Goal: Complete application form: Complete application form

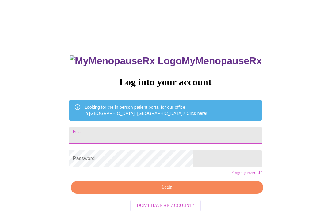
scroll to position [80, 0]
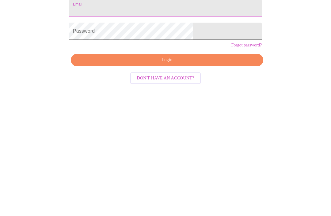
type input "Hummusmom"
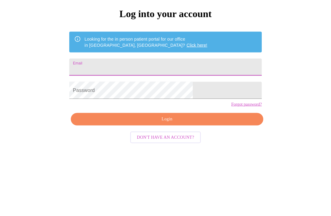
scroll to position [5, 0]
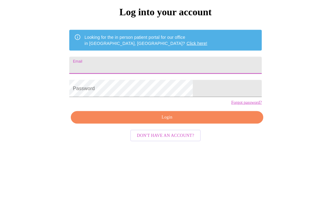
click at [125, 122] on input "Email" at bounding box center [165, 130] width 192 height 17
click at [153, 122] on input "Email" at bounding box center [165, 130] width 192 height 17
click at [120, 122] on input "Email" at bounding box center [165, 130] width 192 height 17
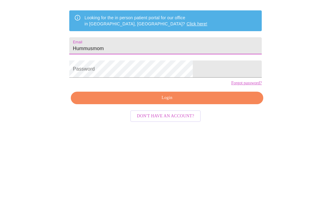
scroll to position [26, 0]
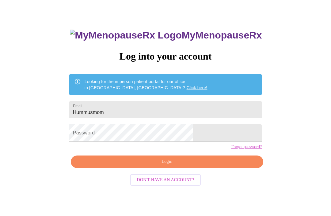
click at [152, 112] on input "Hummusmom" at bounding box center [165, 109] width 192 height 17
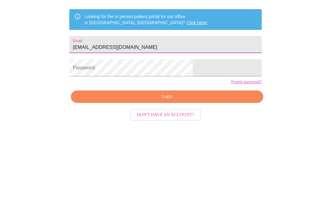
type input "[EMAIL_ADDRESS][DOMAIN_NAME]"
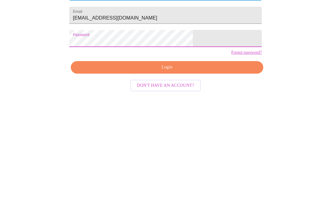
click at [119, 158] on span "Login" at bounding box center [167, 162] width 178 height 8
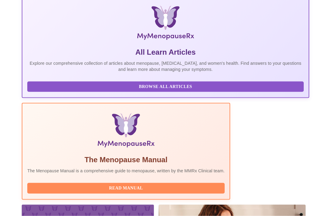
scroll to position [113, 0]
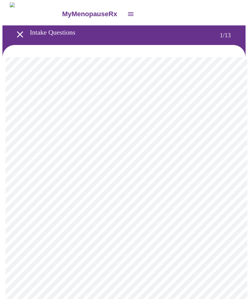
click at [195, 131] on body "MyMenopauseRx Intake Questions 1 / 13" at bounding box center [123, 283] width 243 height 562
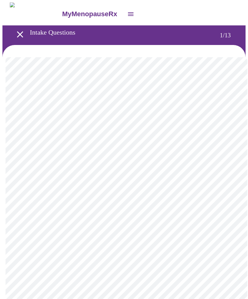
click at [172, 174] on body "MyMenopauseRx Intake Questions 1 / 13" at bounding box center [123, 281] width 243 height 558
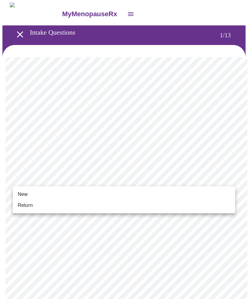
click at [154, 193] on li "New" at bounding box center [124, 194] width 222 height 11
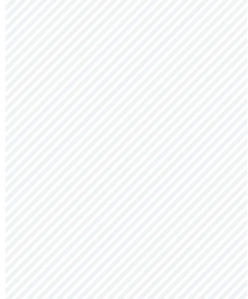
scroll to position [231, 0]
click at [181, 216] on body "MyMenopauseRx Intake Questions 1 / 13" at bounding box center [123, 46] width 243 height 550
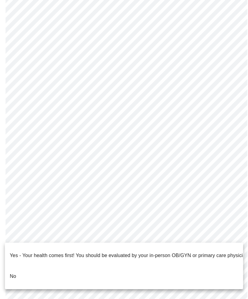
click at [166, 216] on li "No" at bounding box center [124, 276] width 238 height 21
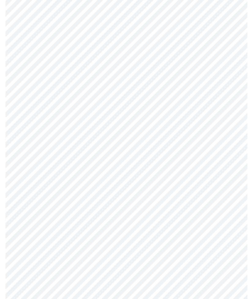
scroll to position [0, 0]
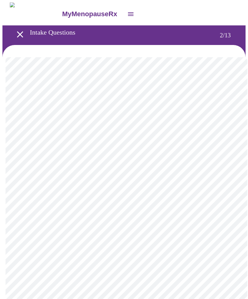
click at [227, 125] on body "MyMenopauseRx Intake Questions 2 / 13" at bounding box center [123, 185] width 243 height 367
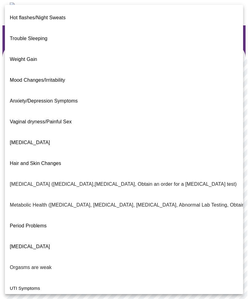
click at [22, 216] on p "Orgasms are weak" at bounding box center [31, 267] width 42 height 7
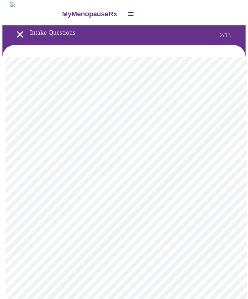
click at [226, 123] on body "MyMenopauseRx Intake Questions 2 / 13" at bounding box center [123, 184] width 243 height 364
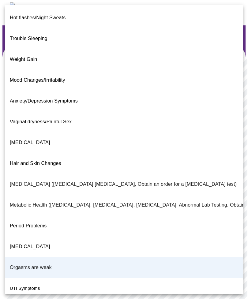
click at [20, 140] on span "[MEDICAL_DATA]" at bounding box center [30, 142] width 40 height 5
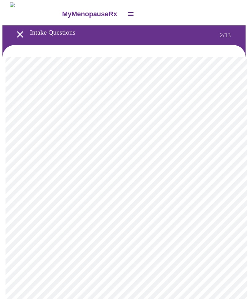
click at [194, 186] on body "MyMenopauseRx Intake Questions 2 / 13" at bounding box center [123, 184] width 243 height 364
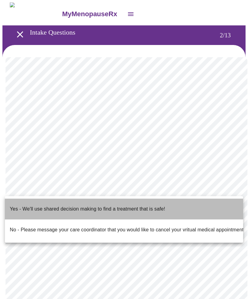
click at [157, 205] on p "Yes - We'll use shared decision making to find a treatment that is safe!" at bounding box center [87, 208] width 155 height 7
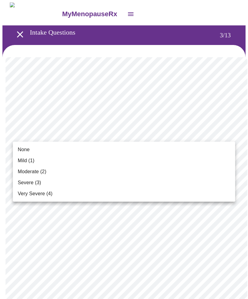
click at [185, 160] on li "Mild (1)" at bounding box center [124, 160] width 222 height 11
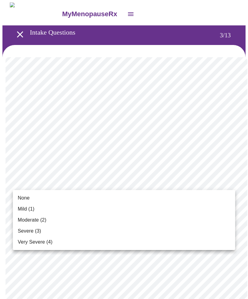
click at [186, 199] on li "None" at bounding box center [124, 198] width 222 height 11
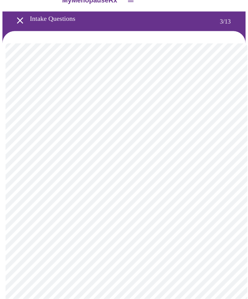
scroll to position [17, 0]
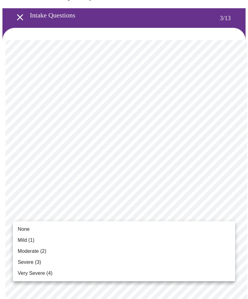
click at [175, 216] on li "Moderate (2)" at bounding box center [124, 251] width 222 height 11
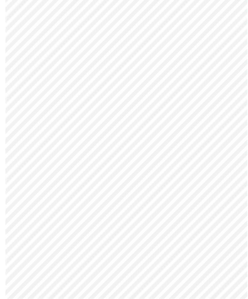
scroll to position [101, 0]
click at [217, 180] on body "MyMenopauseRx Intake Questions 3 / 13" at bounding box center [123, 295] width 243 height 786
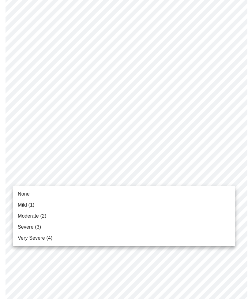
click at [184, 203] on li "Mild (1)" at bounding box center [124, 205] width 222 height 11
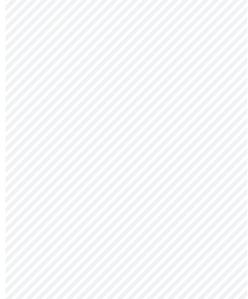
scroll to position [147, 0]
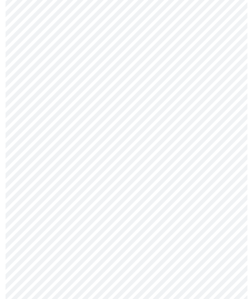
click at [206, 172] on body "MyMenopauseRx Intake Questions 3 / 13" at bounding box center [123, 245] width 243 height 778
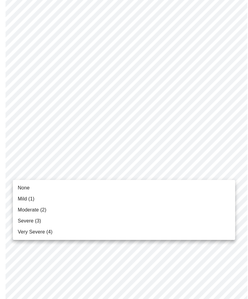
click at [173, 208] on li "Moderate (2)" at bounding box center [124, 210] width 222 height 11
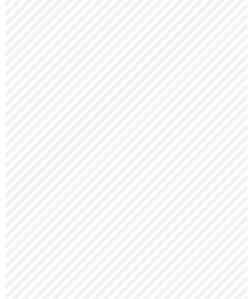
click at [213, 173] on body "MyMenopauseRx Intake Questions 3 / 13" at bounding box center [123, 241] width 243 height 770
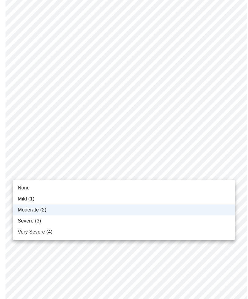
click at [182, 196] on li "Mild (1)" at bounding box center [124, 198] width 222 height 11
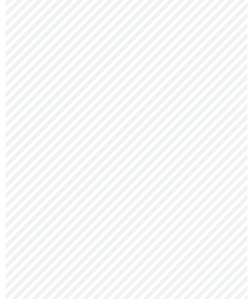
click at [206, 167] on body "MyMenopauseRx Intake Questions 3 / 13" at bounding box center [123, 241] width 243 height 770
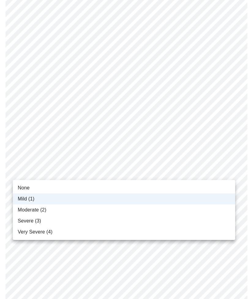
click at [179, 189] on li "None" at bounding box center [124, 187] width 222 height 11
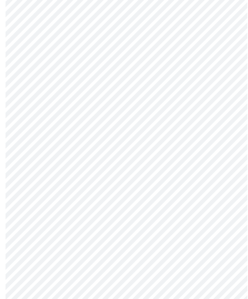
click at [178, 210] on body "MyMenopauseRx Intake Questions 3 / 13" at bounding box center [123, 241] width 243 height 770
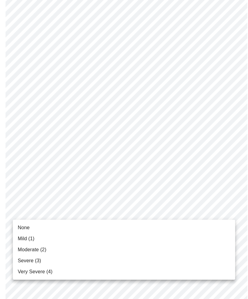
click at [161, 216] on li "Moderate (2)" at bounding box center [124, 249] width 222 height 11
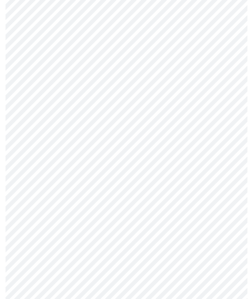
scroll to position [187, 0]
click at [194, 213] on body "MyMenopauseRx Intake Questions 3 / 13" at bounding box center [123, 196] width 243 height 761
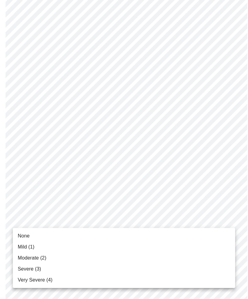
click at [163, 216] on li "Severe (3)" at bounding box center [124, 269] width 222 height 11
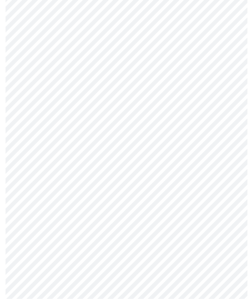
click at [190, 216] on body "MyMenopauseRx Intake Questions 3 / 13" at bounding box center [123, 146] width 243 height 753
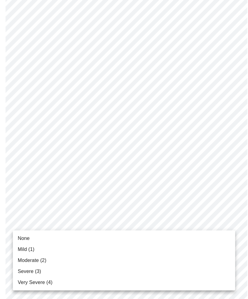
click at [168, 216] on li "Severe (3)" at bounding box center [124, 271] width 222 height 11
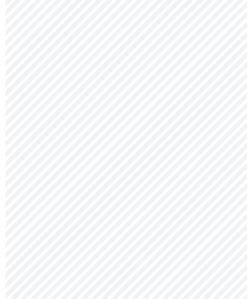
click at [185, 212] on body "MyMenopauseRx Intake Questions 3 / 13" at bounding box center [123, 85] width 243 height 745
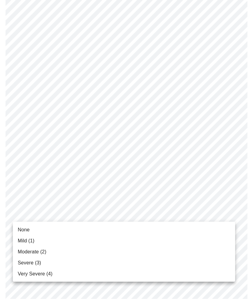
scroll to position [290, 0]
click at [165, 216] on li "Moderate (2)" at bounding box center [124, 251] width 222 height 11
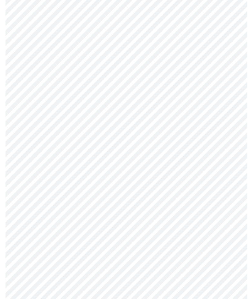
click at [204, 208] on body "MyMenopauseRx Intake Questions 3 / 13" at bounding box center [123, 81] width 243 height 737
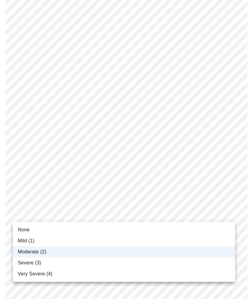
click at [210, 193] on div at bounding box center [124, 149] width 248 height 299
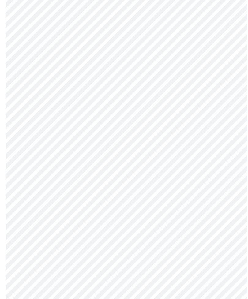
scroll to position [307, 0]
click at [172, 216] on body "MyMenopauseRx Intake Questions 3 / 13" at bounding box center [123, 63] width 243 height 737
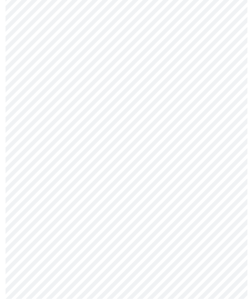
scroll to position [385, 0]
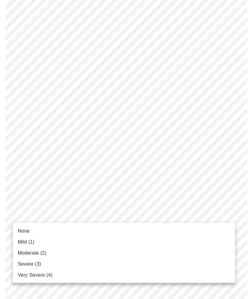
scroll to position [385, 0]
click at [171, 216] on li "None" at bounding box center [124, 231] width 222 height 11
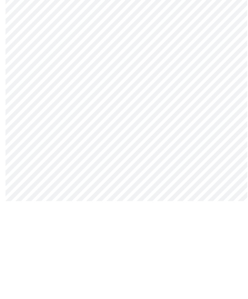
scroll to position [119, 0]
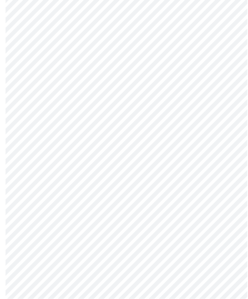
click at [206, 138] on body "MyMenopauseRx Intake Questions 4 / 13" at bounding box center [123, 80] width 243 height 578
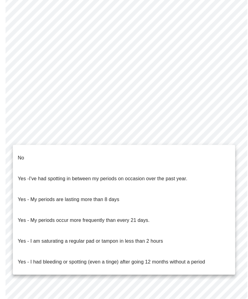
scroll to position [212, 0]
click at [154, 216] on p "Yes - I am saturating a regular pad or tampon in less than 2 hours" at bounding box center [90, 241] width 145 height 7
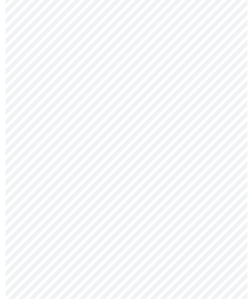
scroll to position [256, 0]
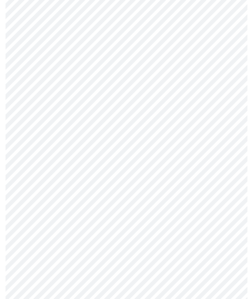
click at [204, 139] on body "MyMenopauseRx Intake Questions 4 / 13" at bounding box center [123, 34] width 243 height 575
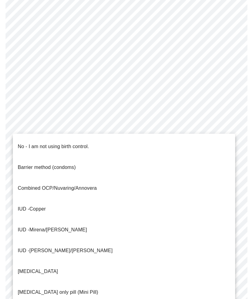
click at [40, 164] on p "Barrier method (condoms)" at bounding box center [47, 167] width 58 height 7
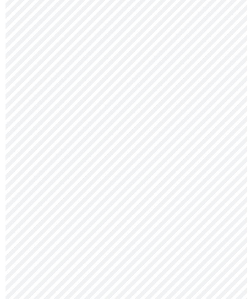
scroll to position [253, 0]
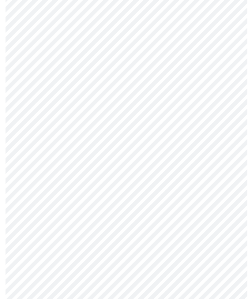
click at [181, 186] on body "MyMenopauseRx Intake Questions 4 / 13" at bounding box center [123, 35] width 243 height 571
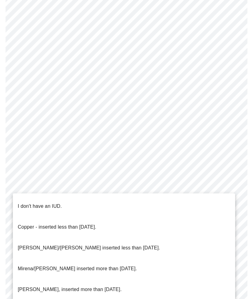
click at [156, 201] on li "I don't have an IUD." at bounding box center [124, 206] width 222 height 21
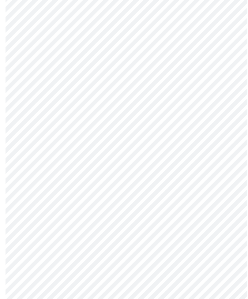
scroll to position [249, 0]
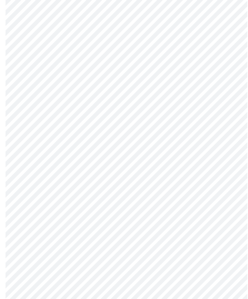
click at [162, 216] on body "MyMenopauseRx Intake Questions 4 / 13" at bounding box center [123, 37] width 243 height 568
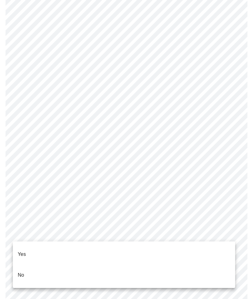
click at [154, 216] on li "Yes" at bounding box center [124, 254] width 222 height 21
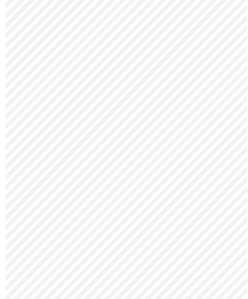
scroll to position [0, 0]
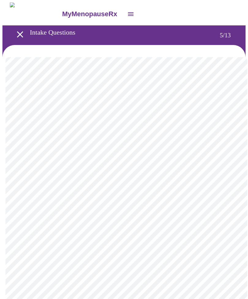
click at [223, 159] on body "MyMenopauseRx Intake Questions 5 / 13" at bounding box center [123, 249] width 243 height 495
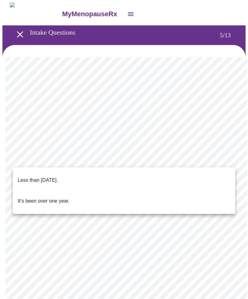
click at [162, 177] on li "Less than [DATE]." at bounding box center [124, 180] width 222 height 21
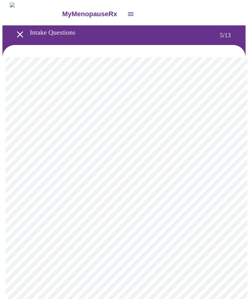
click at [222, 211] on body "MyMenopauseRx Intake Questions 5 / 13" at bounding box center [123, 248] width 243 height 492
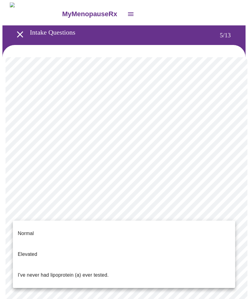
click at [195, 216] on li "Normal" at bounding box center [124, 233] width 222 height 21
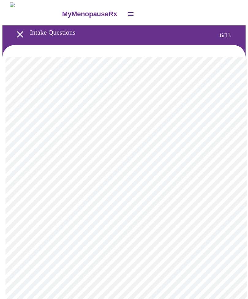
click at [197, 172] on body "MyMenopauseRx Intake Questions 6 / 13" at bounding box center [123, 165] width 243 height 326
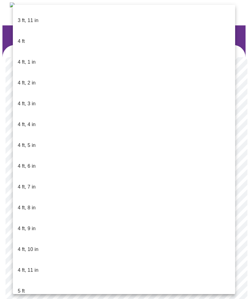
scroll to position [227, 0]
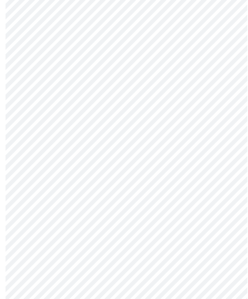
scroll to position [1458, 0]
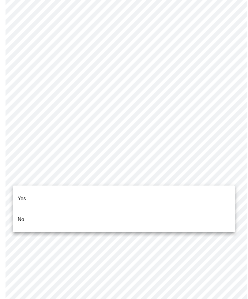
scroll to position [1523, 0]
click at [170, 212] on li "No" at bounding box center [124, 219] width 222 height 21
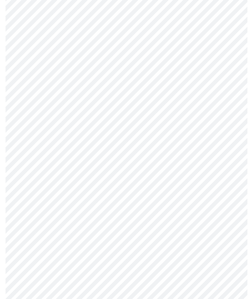
scroll to position [279, 0]
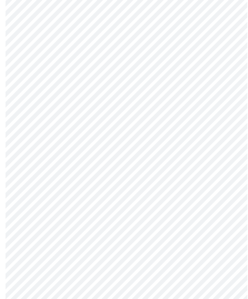
click at [173, 216] on body "MyMenopauseRx Intake Questions 8 / 13" at bounding box center [123, 22] width 243 height 597
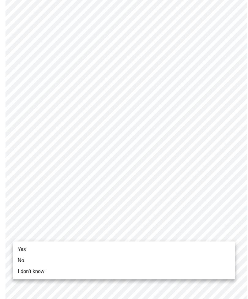
click at [22, 216] on span "Yes" at bounding box center [22, 249] width 8 height 7
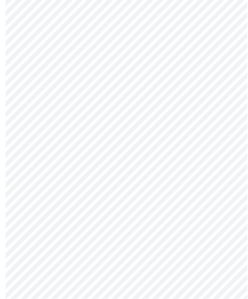
scroll to position [270, 0]
click at [179, 216] on body "MyMenopauseRx Intake Questions 8 / 13" at bounding box center [123, 26] width 243 height 589
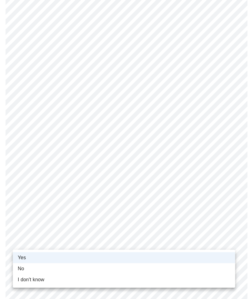
click at [211, 203] on div at bounding box center [124, 149] width 248 height 299
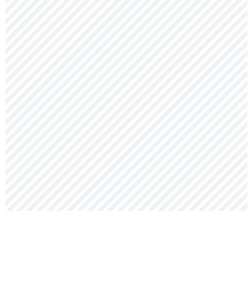
scroll to position [0, 0]
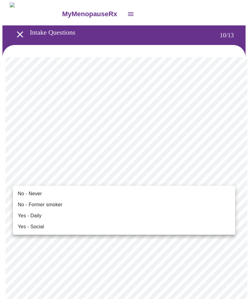
click at [32, 194] on span "No - Never" at bounding box center [30, 193] width 24 height 7
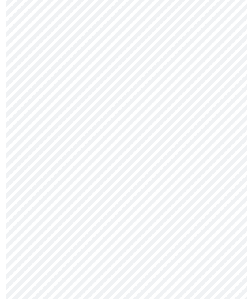
scroll to position [431, 0]
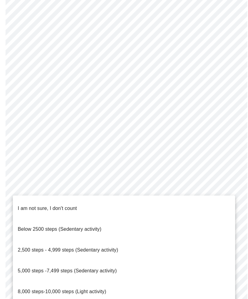
click at [4, 216] on div at bounding box center [124, 149] width 248 height 299
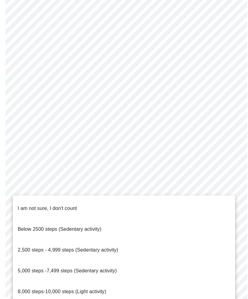
click at [36, 216] on span "5,000 steps -7,499 steps (Sedentary activity)" at bounding box center [67, 270] width 99 height 5
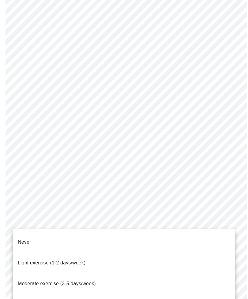
click at [33, 216] on span "Moderate exercise (3-5 days/week)" at bounding box center [57, 283] width 78 height 5
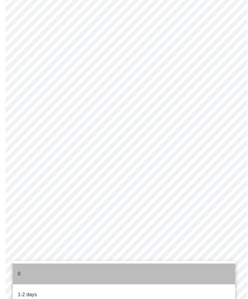
click at [28, 216] on li "0" at bounding box center [124, 274] width 222 height 21
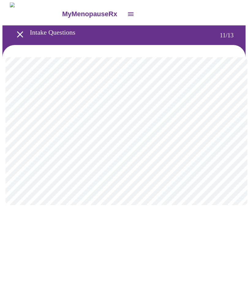
scroll to position [0, 0]
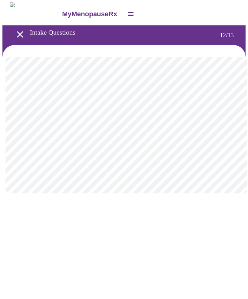
click at [231, 124] on body "MyMenopauseRx Intake Questions 12 / 13" at bounding box center [123, 103] width 243 height 203
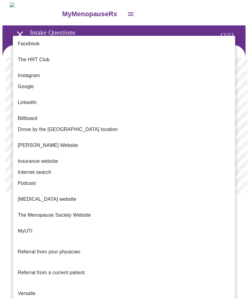
click at [25, 169] on span "Internet search" at bounding box center [34, 172] width 33 height 7
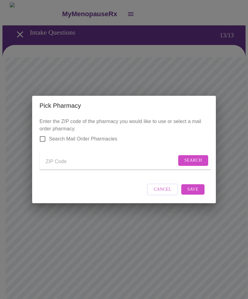
click at [41, 137] on input "Search Mail Order Pharmacies" at bounding box center [42, 139] width 13 height 13
checkbox input "true"
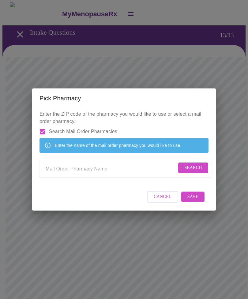
click at [194, 169] on span "Search" at bounding box center [193, 168] width 18 height 8
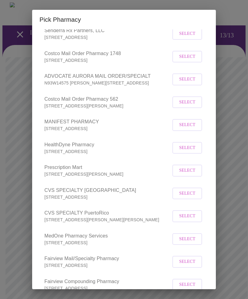
click at [234, 152] on div "Pick Pharmacy Enter the ZIP code of the pharmacy you would like to use or selec…" at bounding box center [124, 149] width 248 height 299
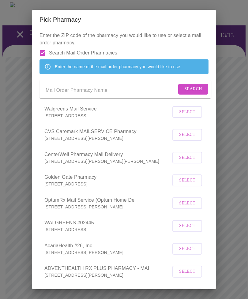
click at [51, 95] on input "Send a message to your care team" at bounding box center [111, 90] width 131 height 10
type input "Walgreens emporia ks"
click at [186, 93] on span "Search" at bounding box center [193, 89] width 18 height 8
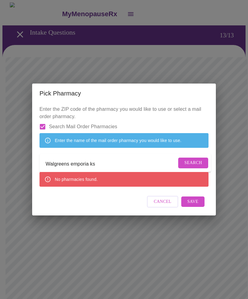
click at [194, 206] on span "Save" at bounding box center [192, 202] width 11 height 8
click at [194, 166] on span "Search" at bounding box center [193, 163] width 18 height 8
click at [164, 206] on span "Cancel" at bounding box center [163, 202] width 18 height 8
click at [50, 141] on icon at bounding box center [48, 141] width 6 height 6
click at [61, 169] on input "Walgreens emporia ks" at bounding box center [111, 164] width 131 height 10
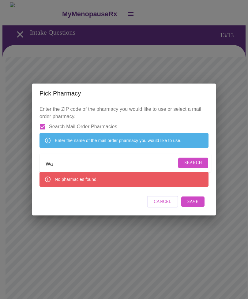
type input "W"
click at [194, 163] on span "Search" at bounding box center [193, 163] width 18 height 8
click at [195, 164] on span "Search" at bounding box center [193, 163] width 18 height 8
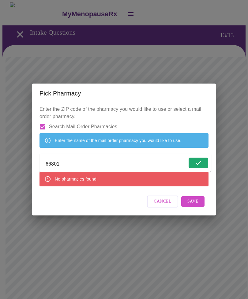
click at [76, 167] on input "66801" at bounding box center [116, 164] width 141 height 10
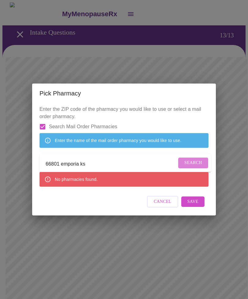
type input "66801 emporia ks"
click at [195, 165] on span "Search" at bounding box center [193, 163] width 18 height 8
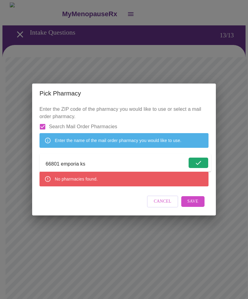
click at [193, 205] on span "Save" at bounding box center [192, 202] width 11 height 8
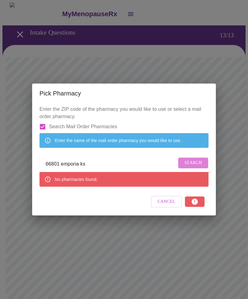
click at [192, 163] on span "Search" at bounding box center [193, 163] width 18 height 8
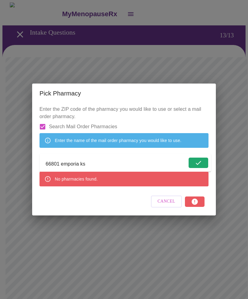
click at [46, 122] on input "Search Mail Order Pharmacies" at bounding box center [42, 126] width 13 height 13
checkbox input "false"
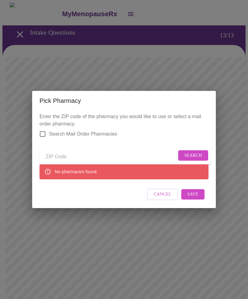
click at [63, 158] on input "Send a message to your care team" at bounding box center [111, 157] width 131 height 10
type input "66801"
click at [194, 153] on span "Search" at bounding box center [193, 156] width 18 height 8
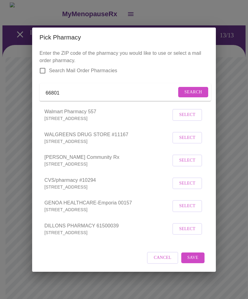
click at [187, 118] on span "Select" at bounding box center [187, 115] width 16 height 8
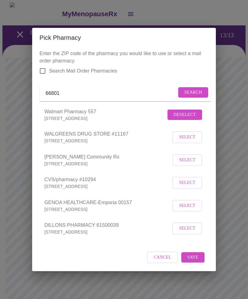
click at [196, 216] on span "Save" at bounding box center [192, 258] width 11 height 8
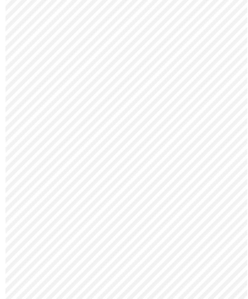
scroll to position [148, 0]
